Goal: Check status: Check status

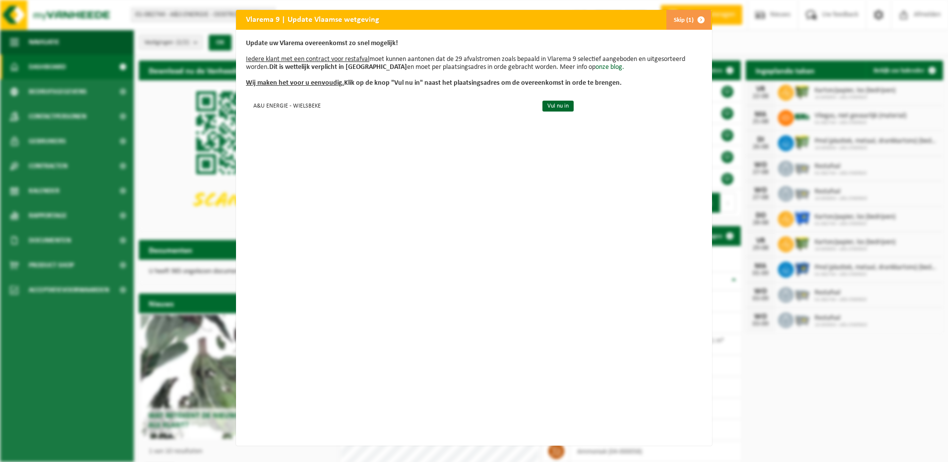
click at [699, 20] on span "button" at bounding box center [701, 20] width 20 height 20
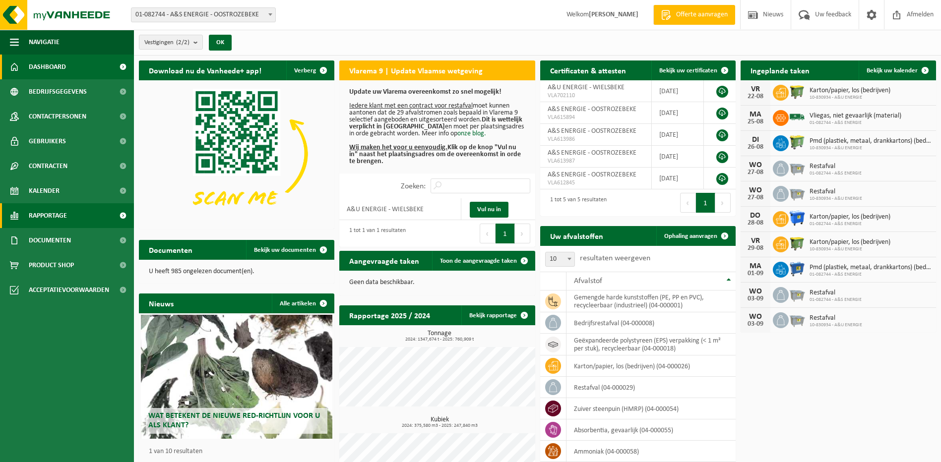
click at [50, 218] on span "Rapportage" at bounding box center [48, 215] width 38 height 25
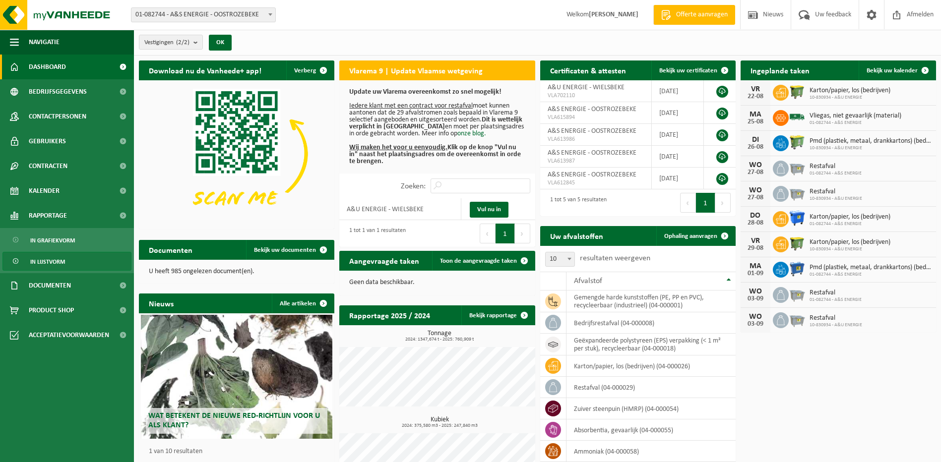
click at [59, 258] on span "In lijstvorm" at bounding box center [47, 261] width 35 height 19
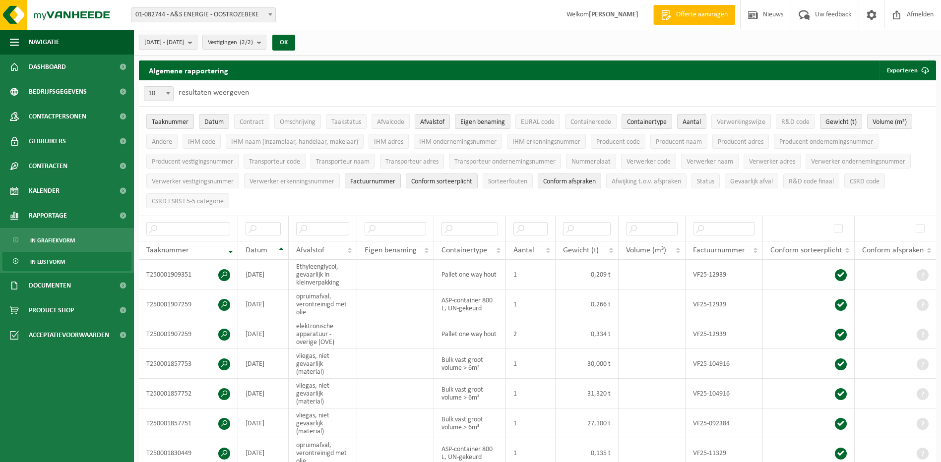
click at [184, 42] on span "[DATE] - [DATE]" at bounding box center [164, 42] width 40 height 15
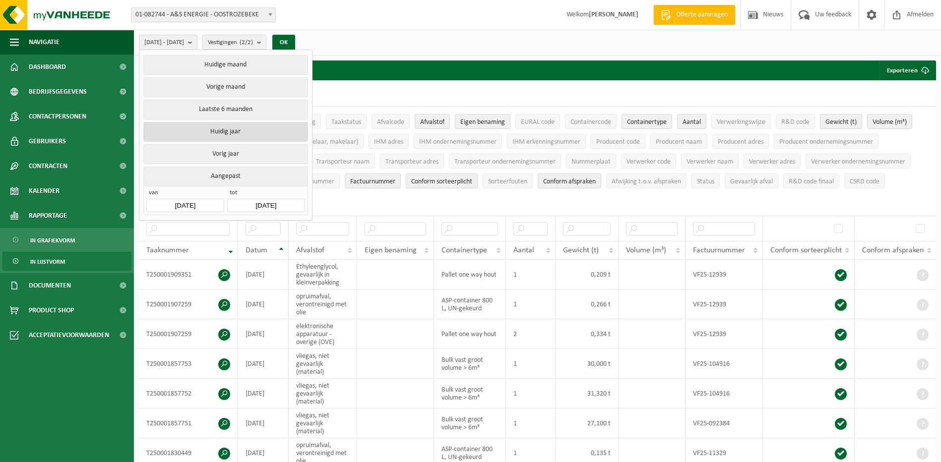
click at [238, 133] on button "Huidig jaar" at bounding box center [225, 132] width 164 height 20
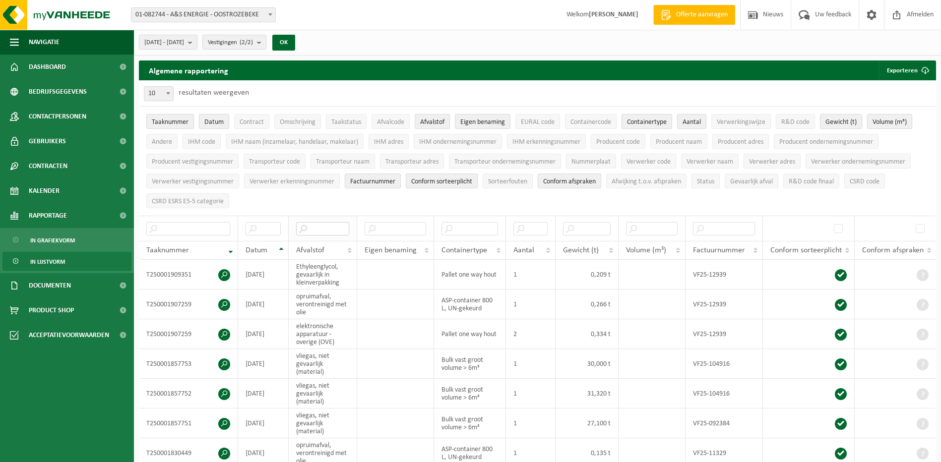
click at [321, 228] on input "text" at bounding box center [322, 228] width 53 height 13
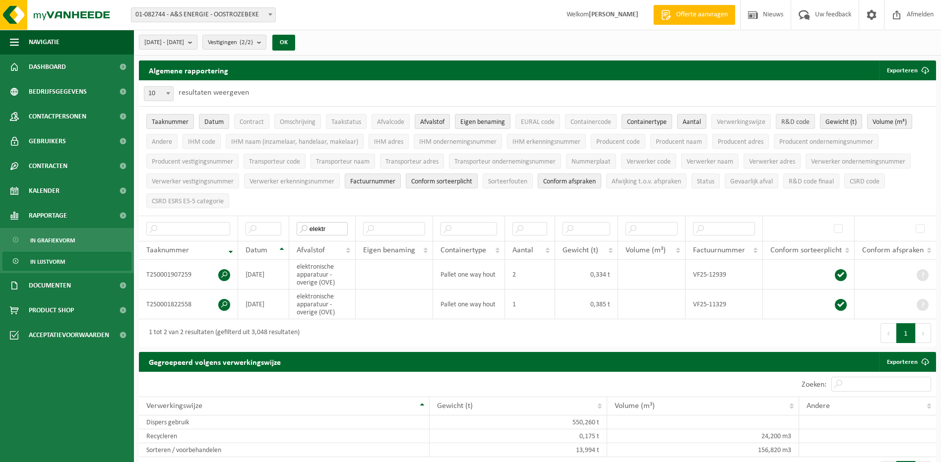
type input "elektr"
click at [789, 122] on span "R&D code" at bounding box center [795, 122] width 28 height 7
click at [543, 121] on span "EURAL code" at bounding box center [538, 122] width 34 height 7
